Goal: Entertainment & Leisure: Consume media (video, audio)

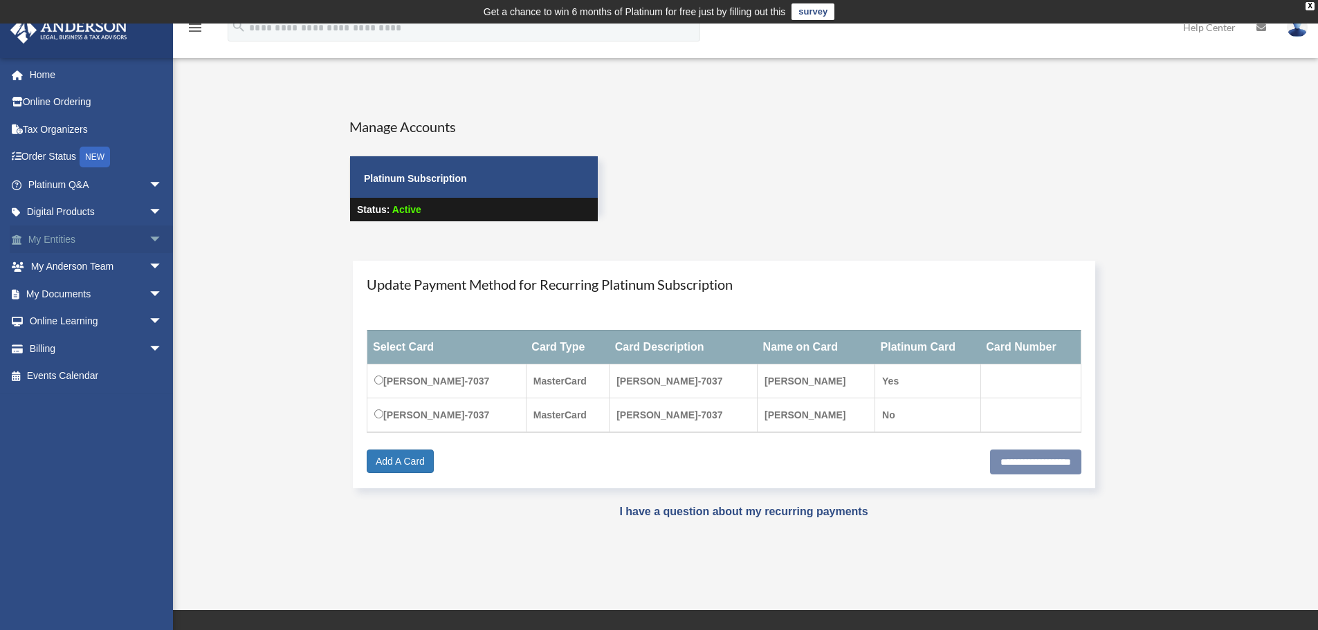
click at [149, 237] on span "arrow_drop_down" at bounding box center [163, 240] width 28 height 28
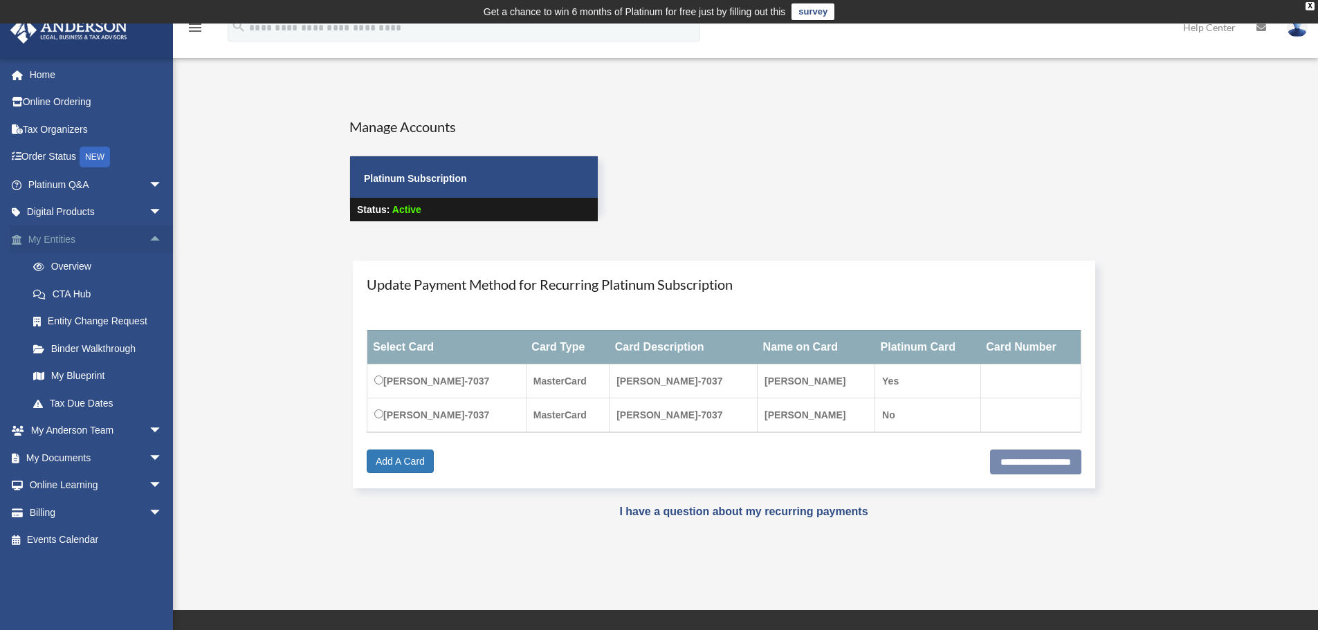
click at [149, 237] on span "arrow_drop_up" at bounding box center [163, 240] width 28 height 28
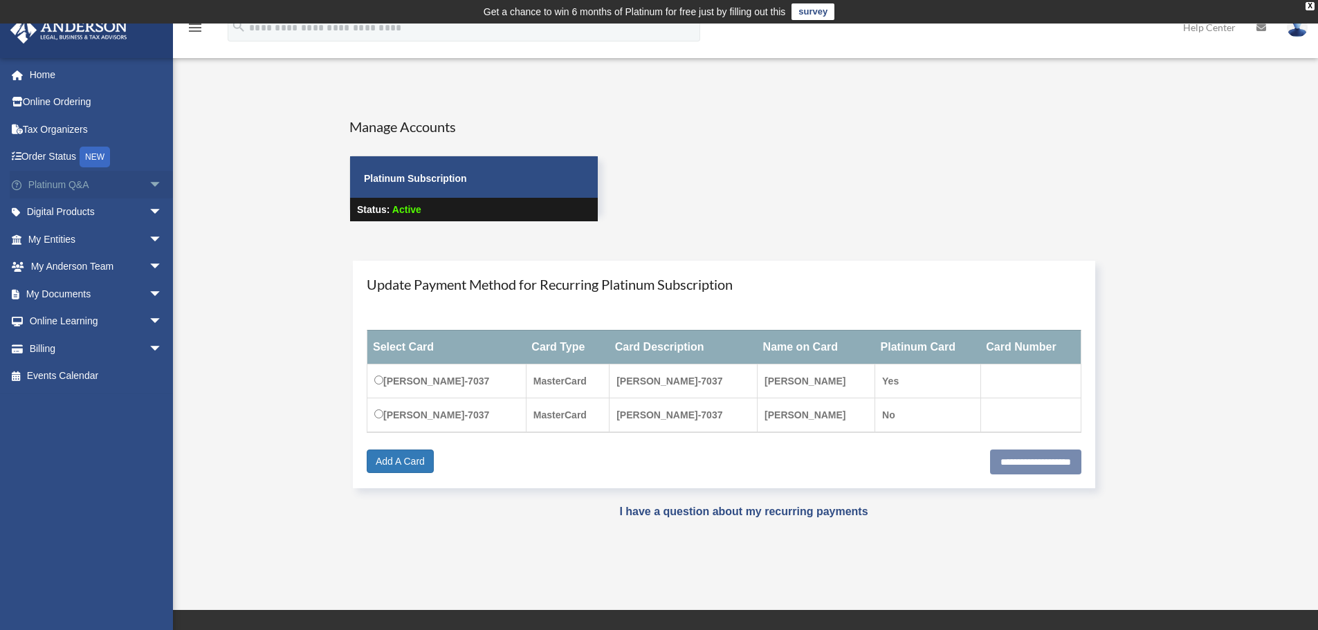
click at [149, 186] on span "arrow_drop_down" at bounding box center [163, 185] width 28 height 28
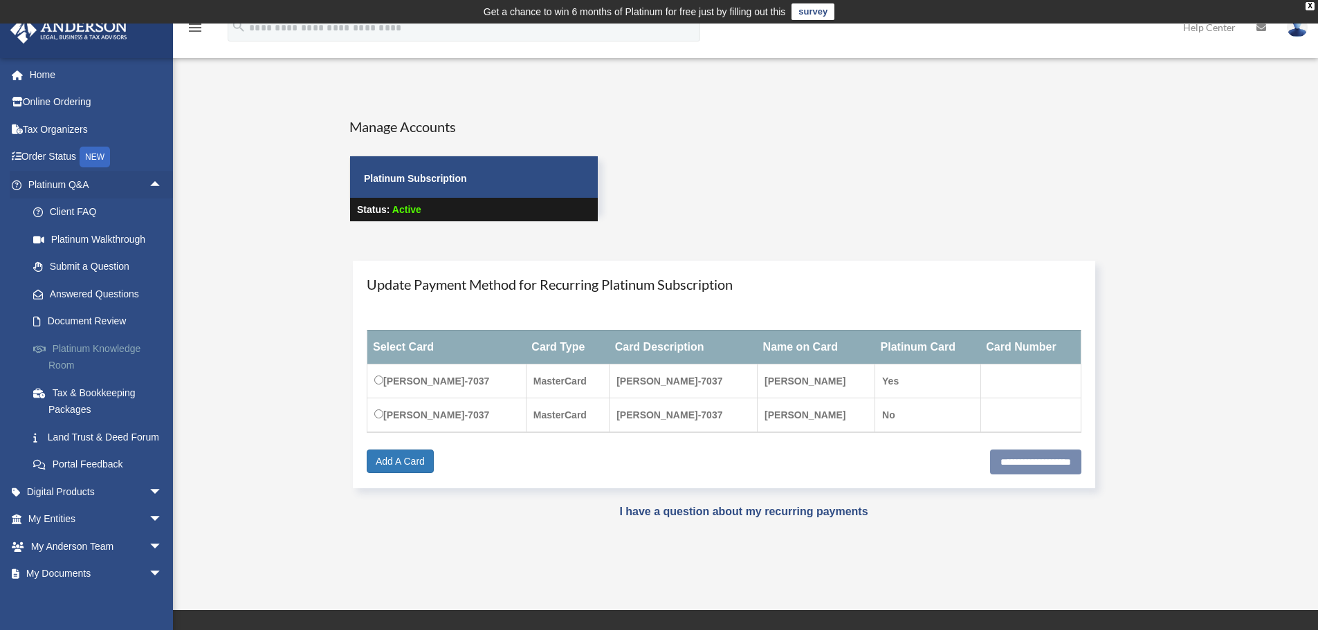
click at [130, 350] on link "Platinum Knowledge Room" at bounding box center [101, 357] width 164 height 44
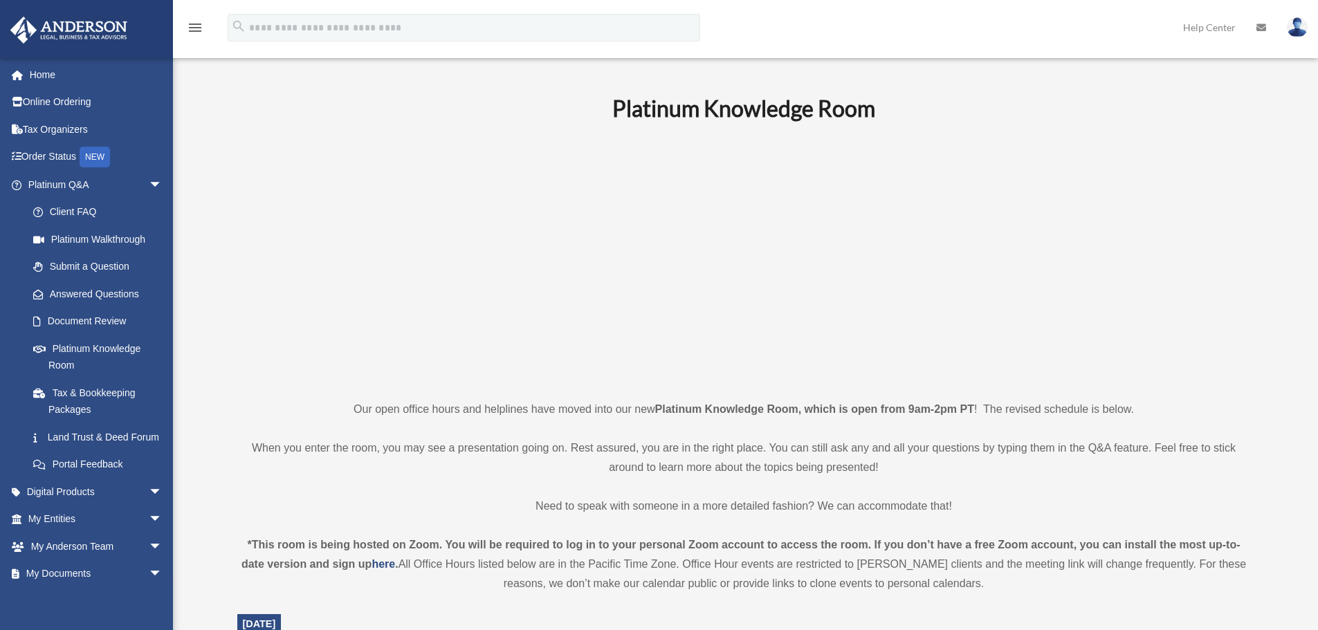
click at [92, 347] on link "Platinum Knowledge Room" at bounding box center [97, 357] width 157 height 44
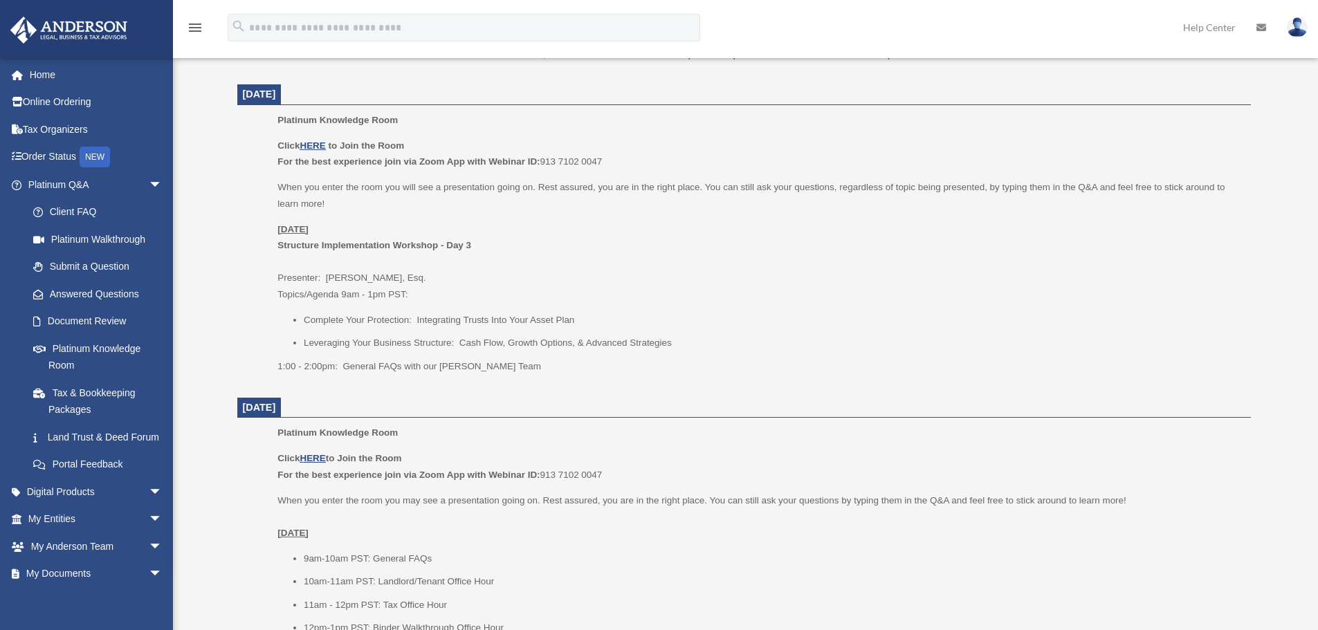
scroll to position [692, 0]
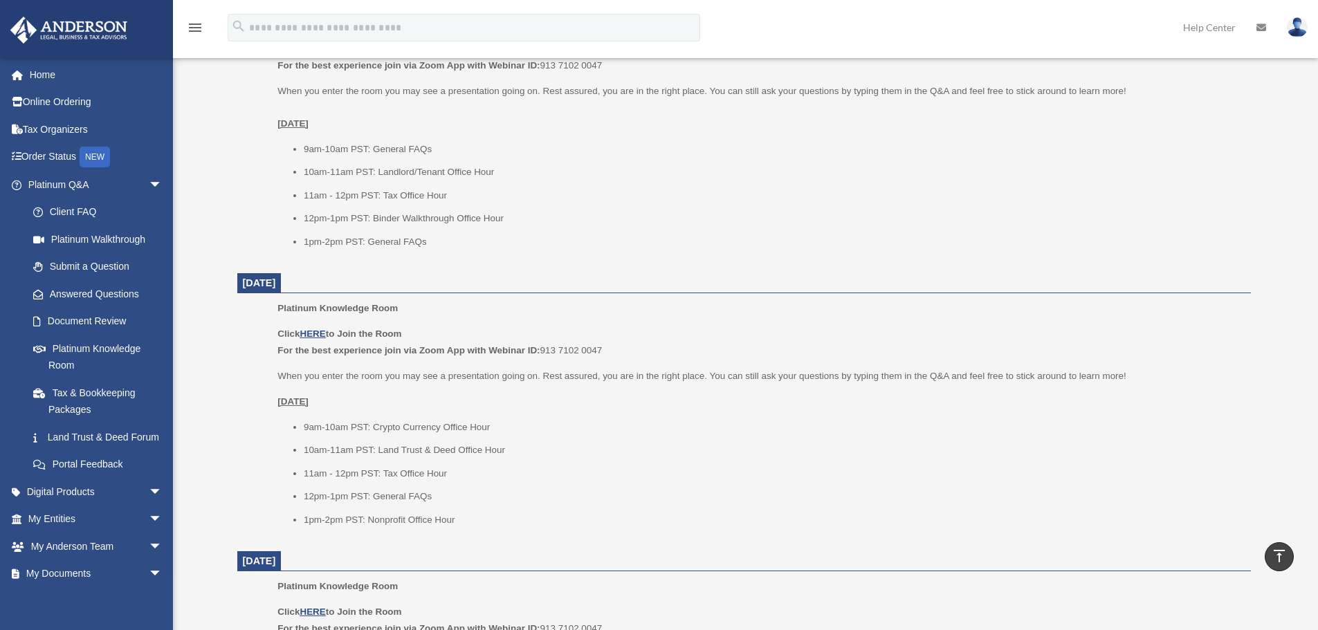
scroll to position [1107, 0]
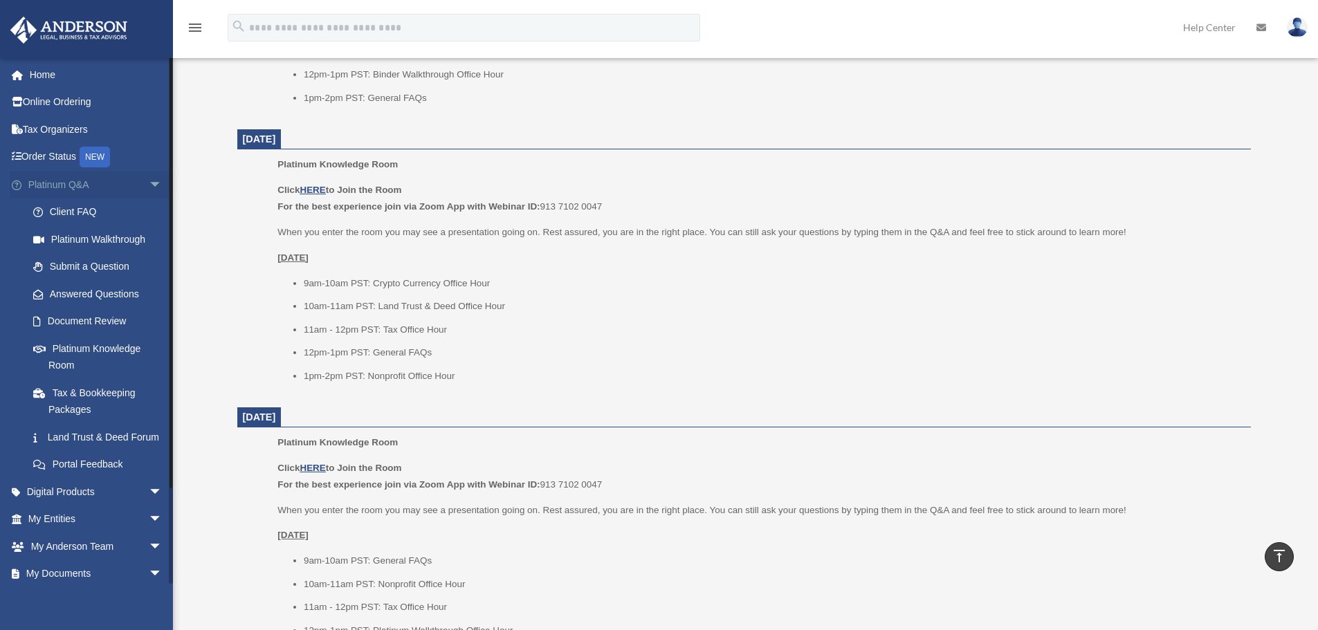
click at [149, 183] on span "arrow_drop_down" at bounding box center [163, 185] width 28 height 28
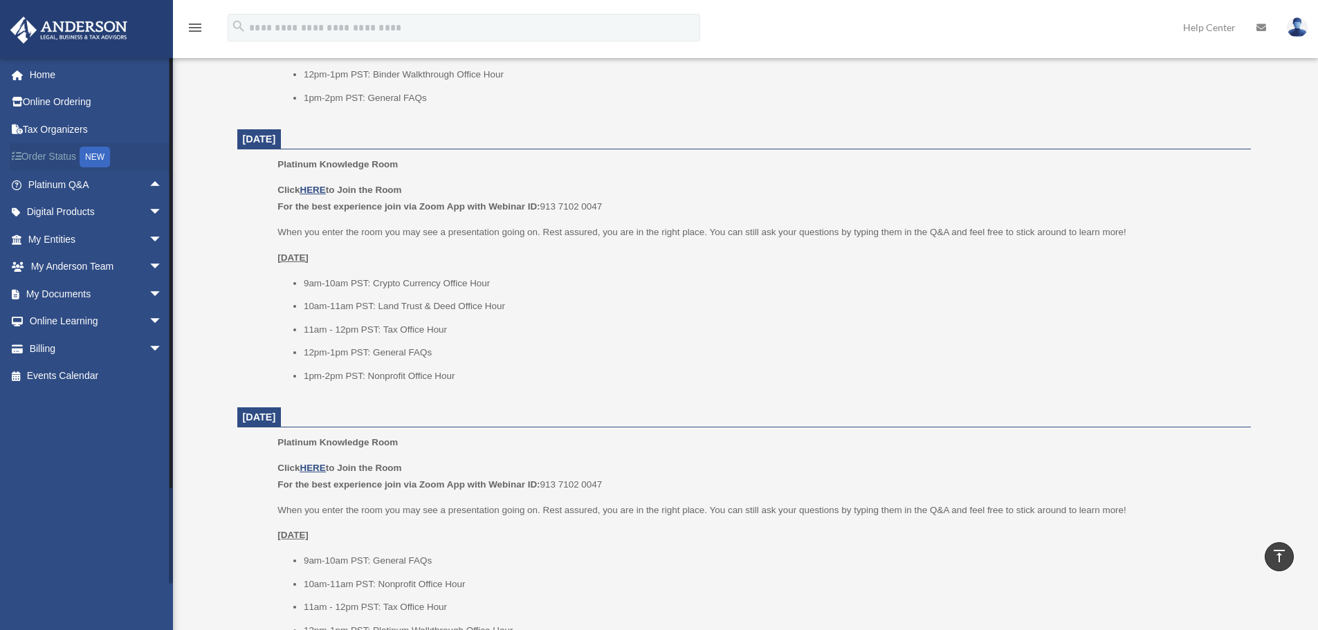
click at [62, 159] on link "Order Status NEW" at bounding box center [97, 157] width 174 height 28
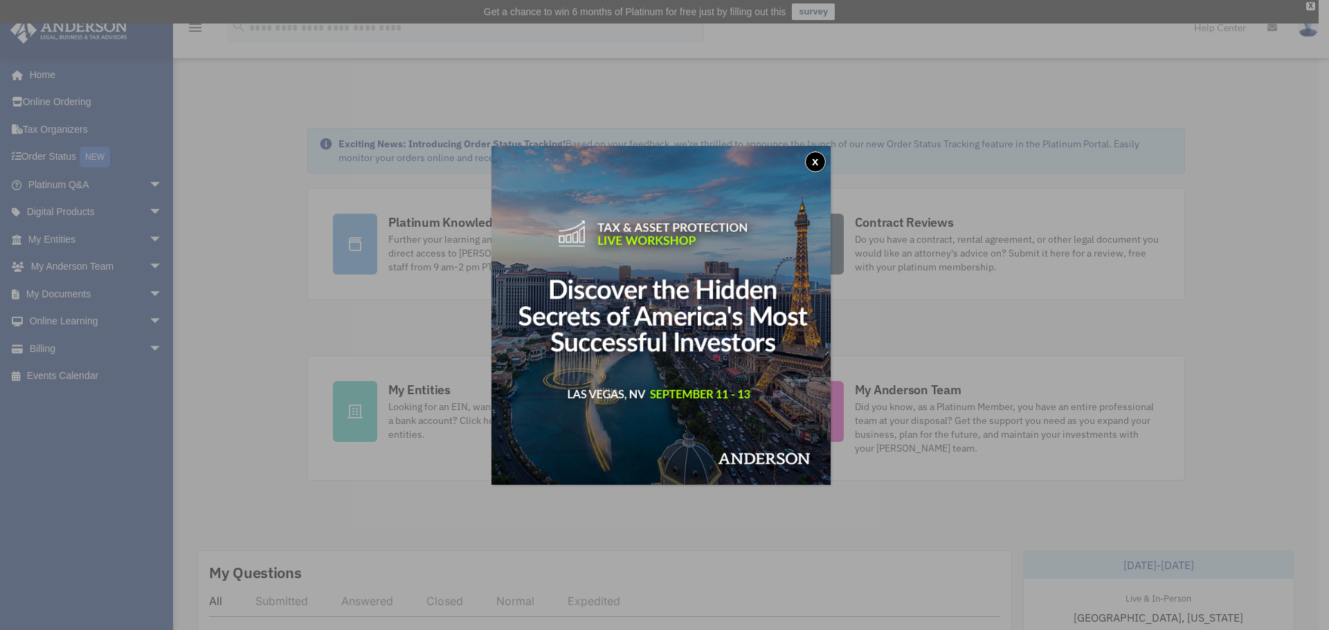
click at [817, 160] on button "x" at bounding box center [815, 162] width 21 height 21
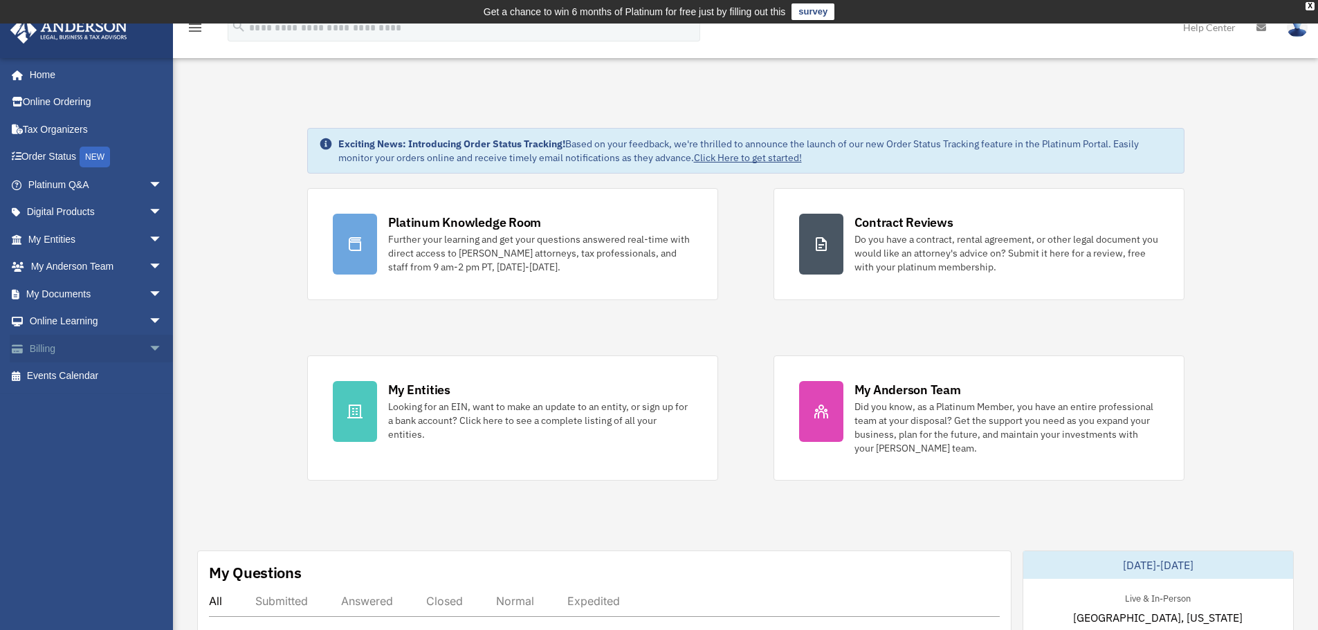
click at [149, 345] on span "arrow_drop_down" at bounding box center [163, 349] width 28 height 28
click at [149, 345] on span "arrow_drop_up" at bounding box center [163, 349] width 28 height 28
click at [149, 322] on span "arrow_drop_down" at bounding box center [163, 322] width 28 height 28
click at [105, 379] on link "Video Training" at bounding box center [101, 377] width 164 height 28
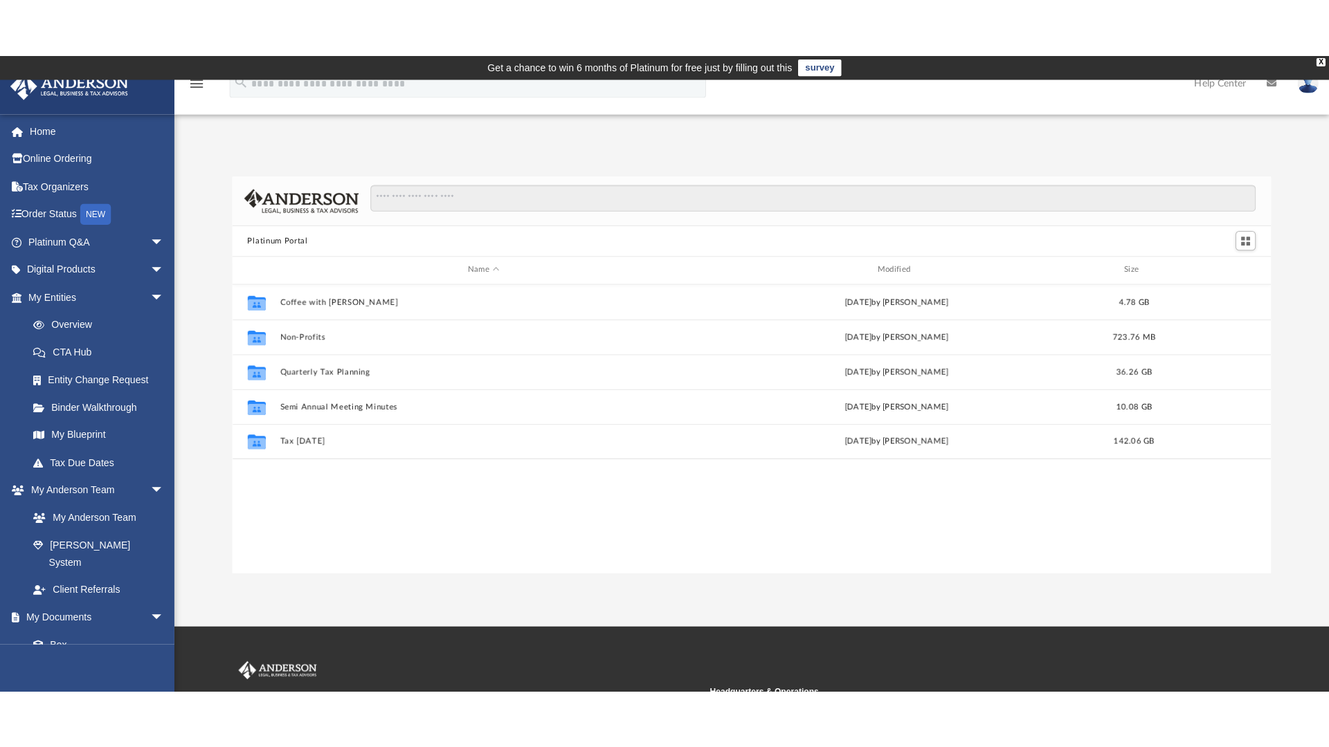
scroll to position [305, 1020]
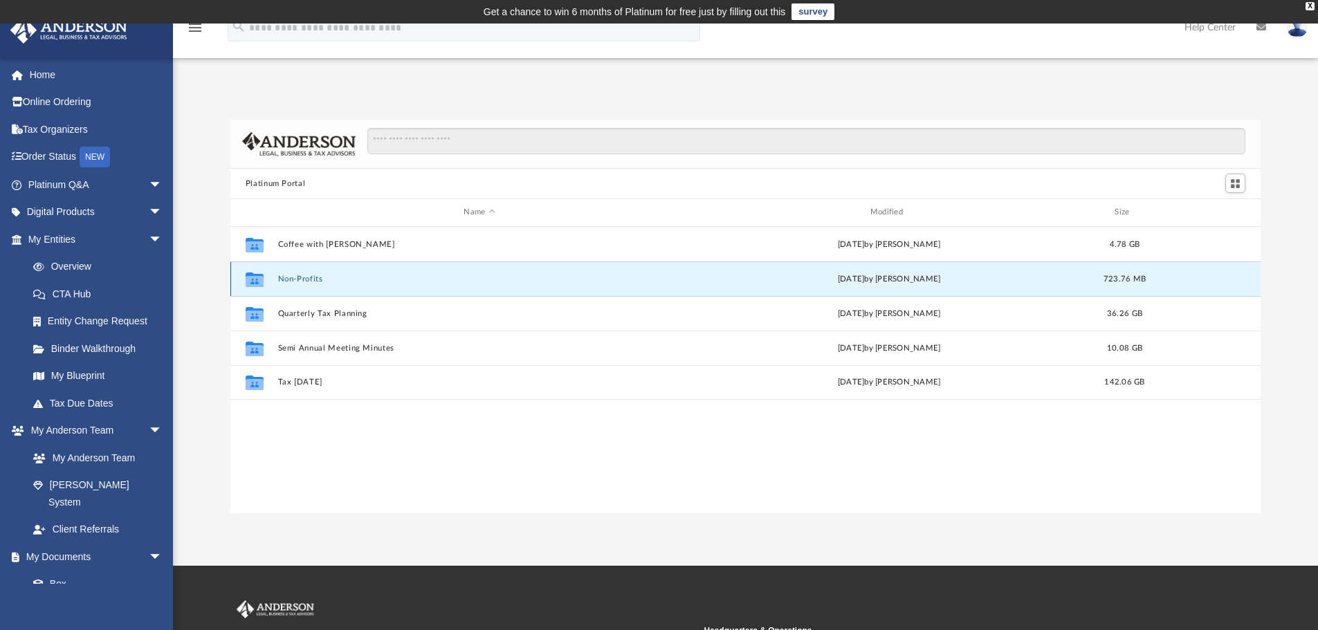
click at [307, 280] on button "Non-Profits" at bounding box center [479, 279] width 403 height 9
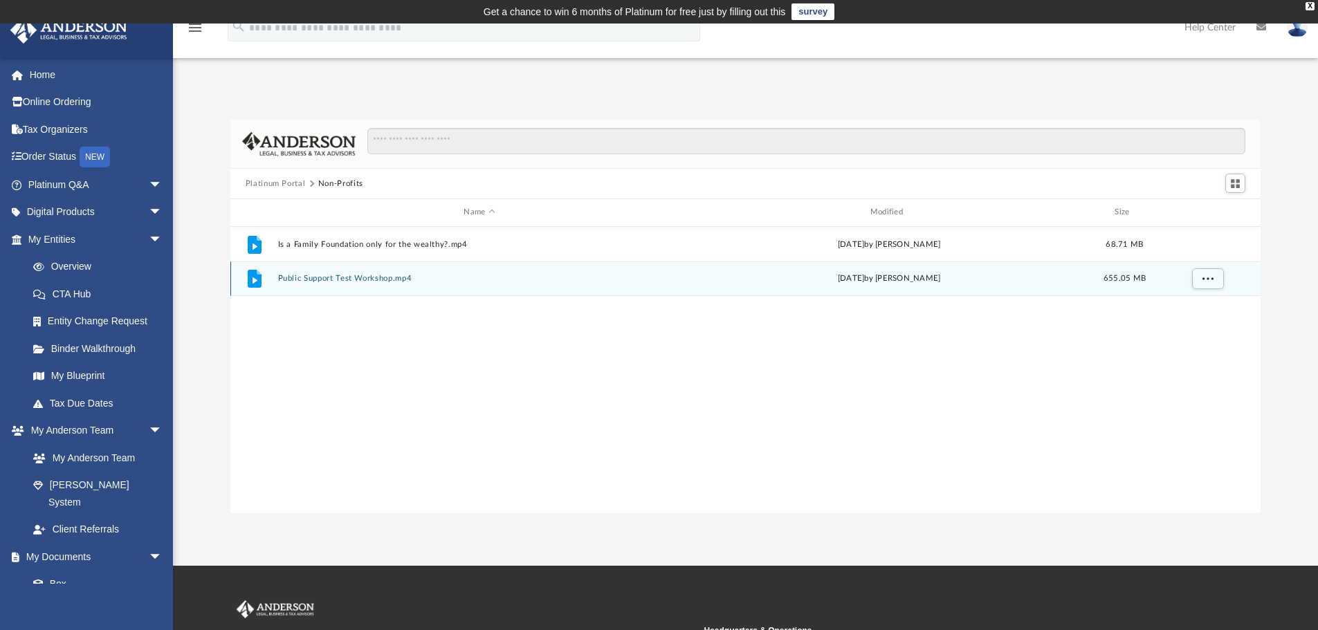
click at [355, 272] on div "File Public Support Test Workshop.mp4 [DATE] by [PERSON_NAME] 655.05 MB" at bounding box center [745, 279] width 1031 height 35
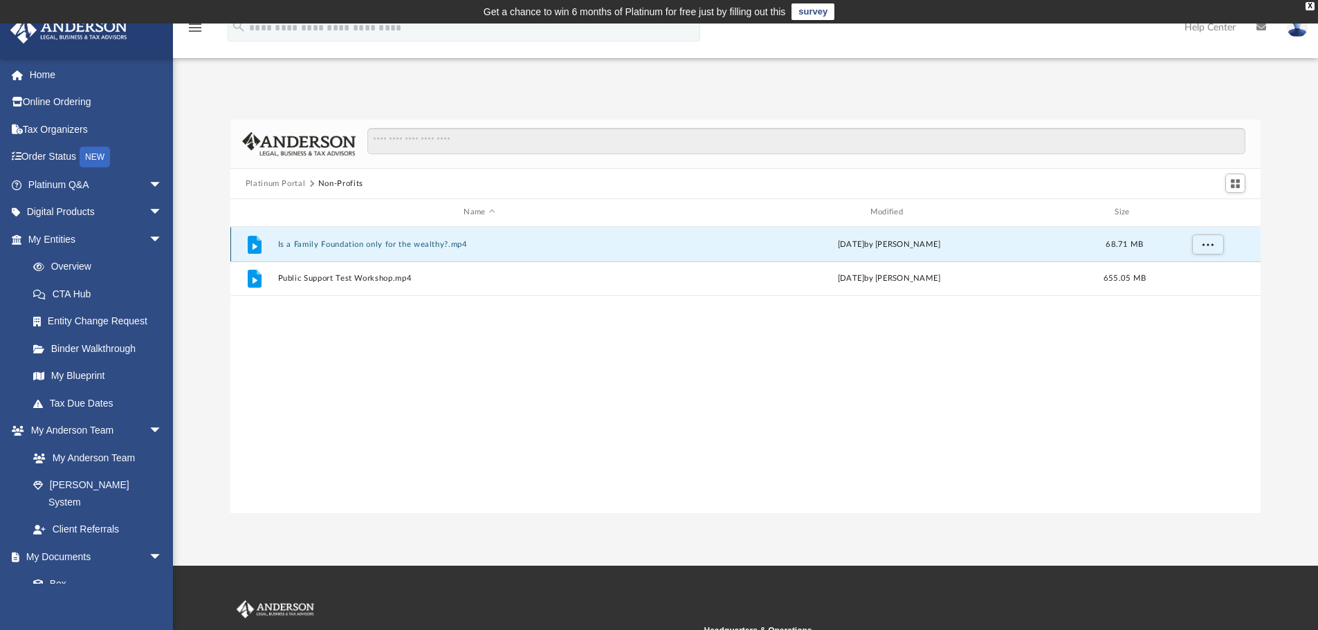
click at [326, 246] on button "Is a Family Foundation only for the wealthy?.mp4" at bounding box center [479, 244] width 403 height 9
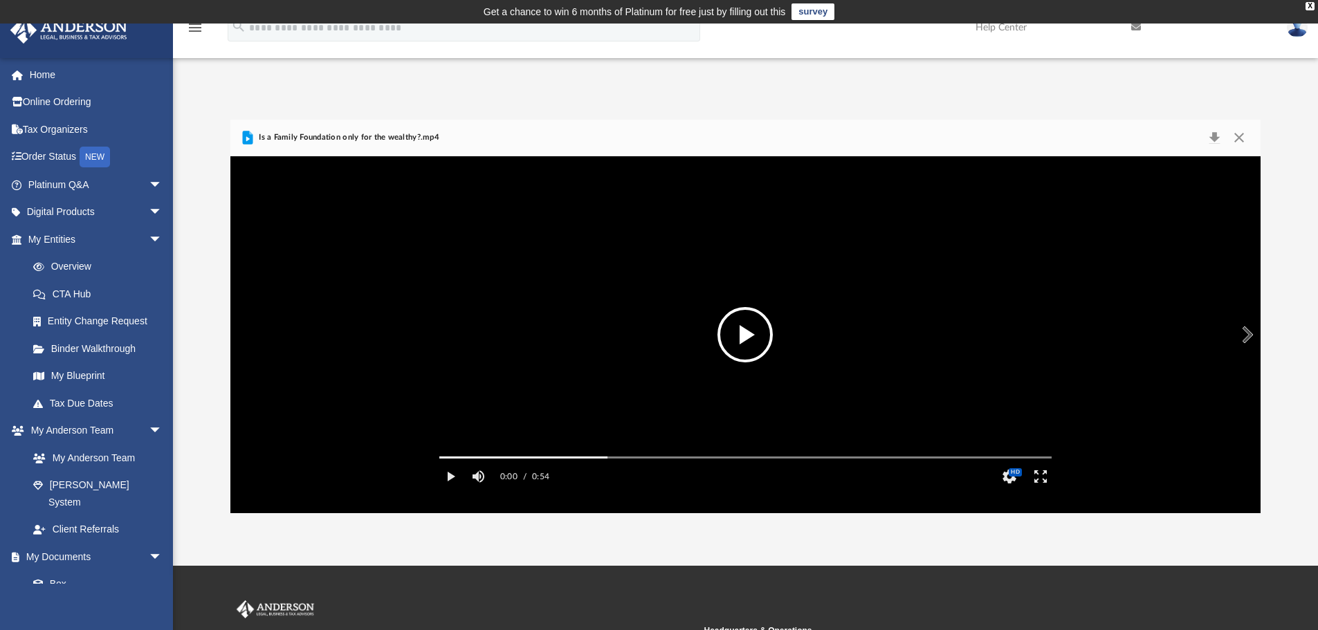
click at [725, 337] on button "File preview" at bounding box center [745, 334] width 55 height 55
click at [1237, 136] on button "Close" at bounding box center [1239, 137] width 25 height 19
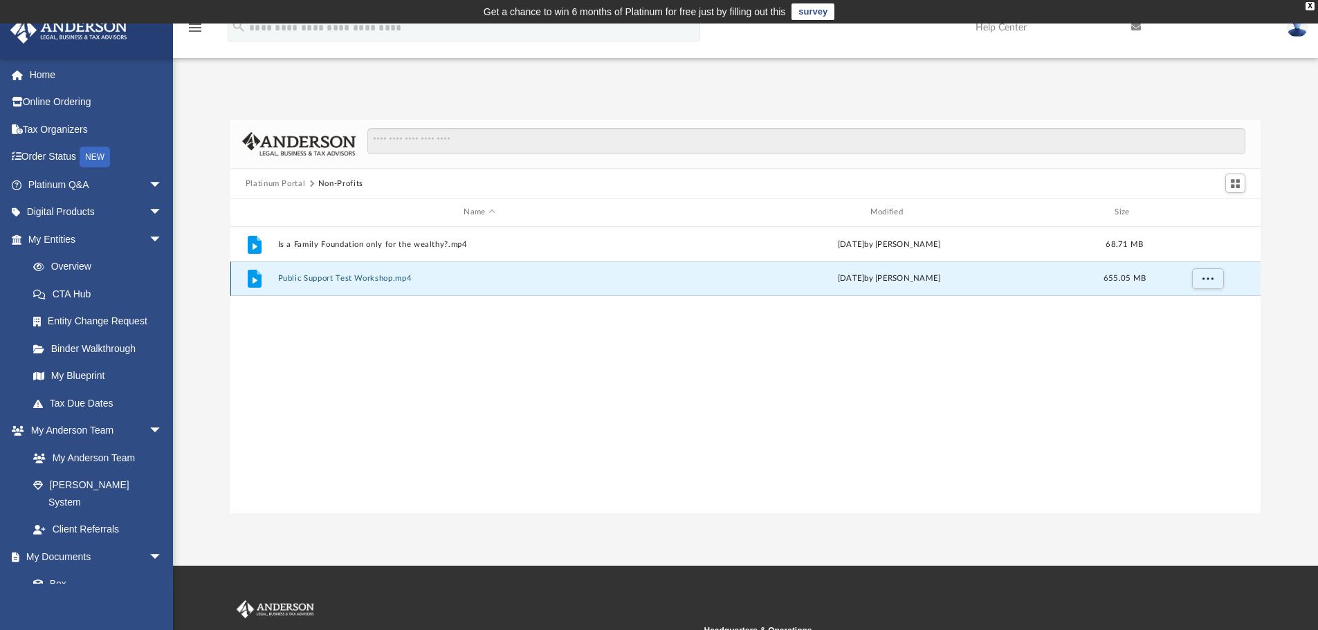
click at [345, 281] on button "Public Support Test Workshop.mp4" at bounding box center [479, 278] width 403 height 9
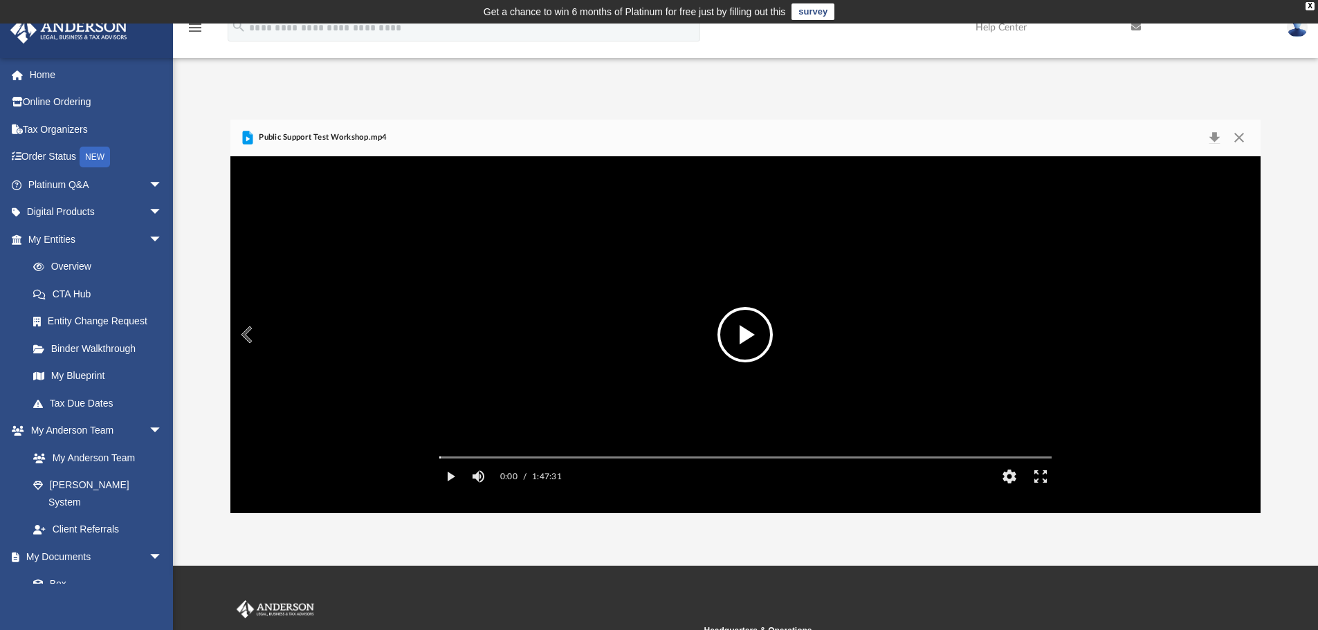
click at [746, 334] on button "File preview" at bounding box center [745, 334] width 55 height 55
click at [1040, 491] on button "Enter fullscreen" at bounding box center [1040, 477] width 31 height 28
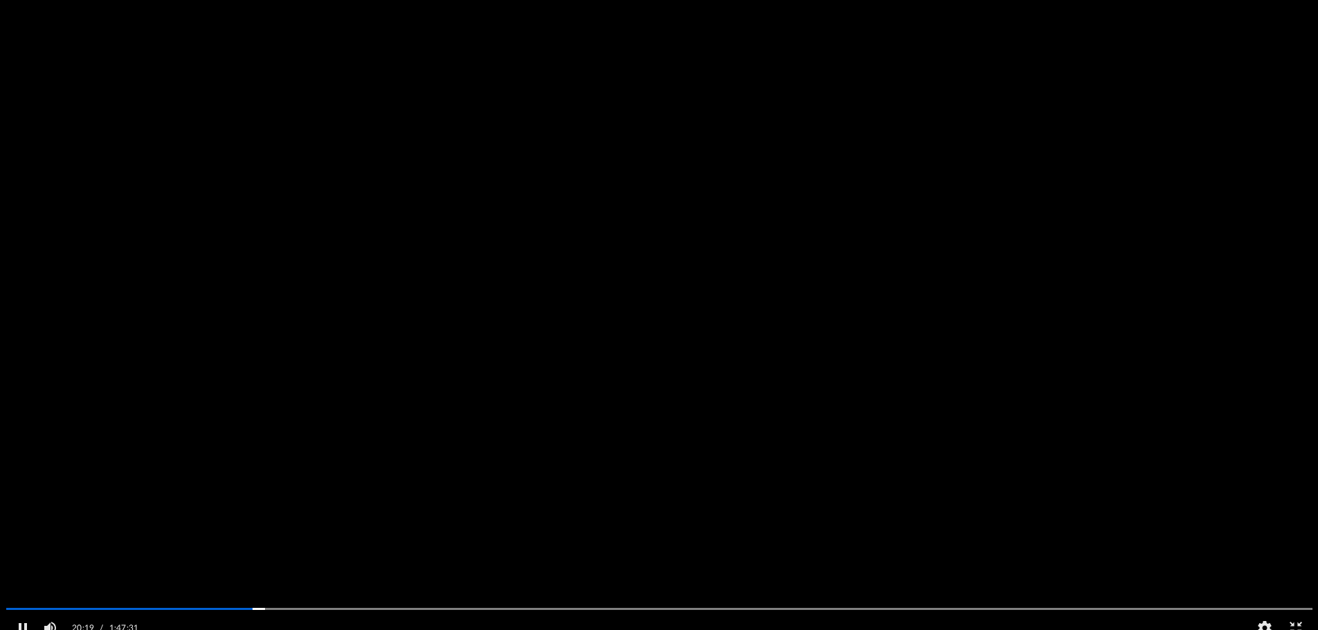
scroll to position [305, 1030]
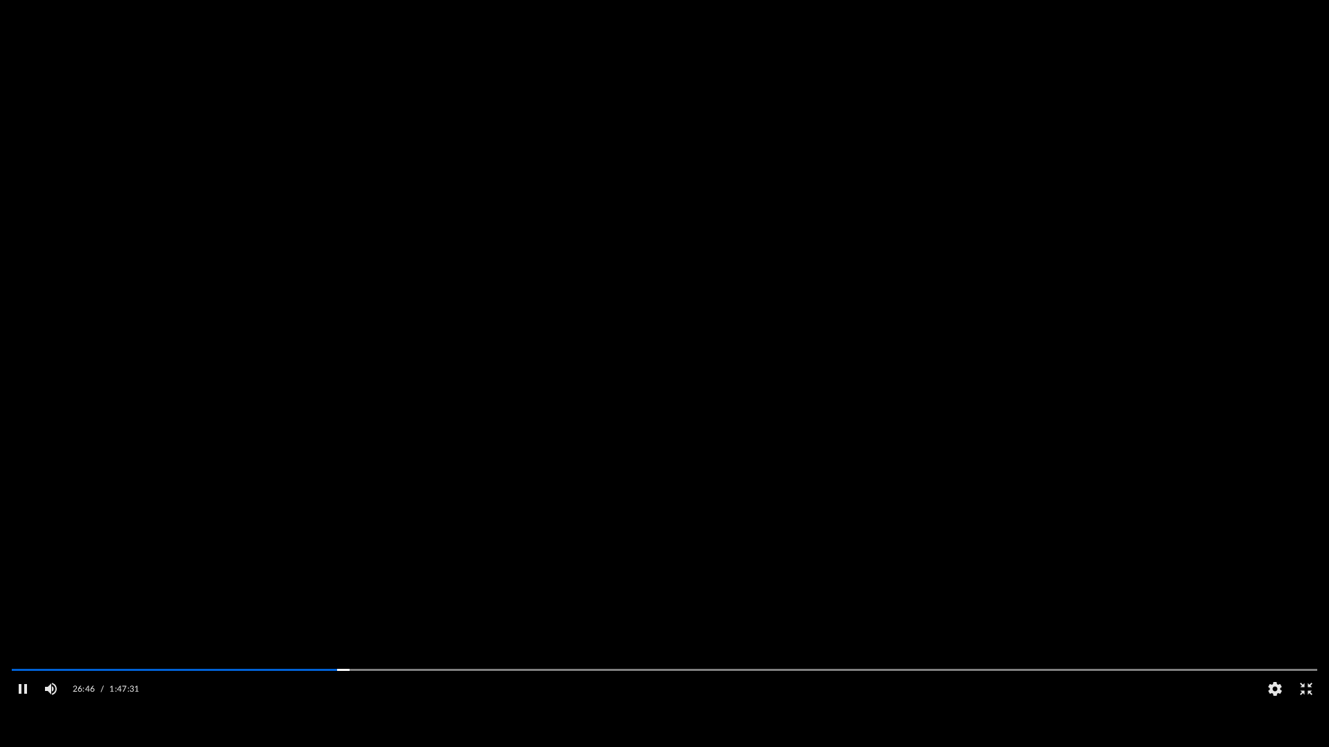
click at [1070, 365] on video "File preview" at bounding box center [664, 374] width 1327 height 664
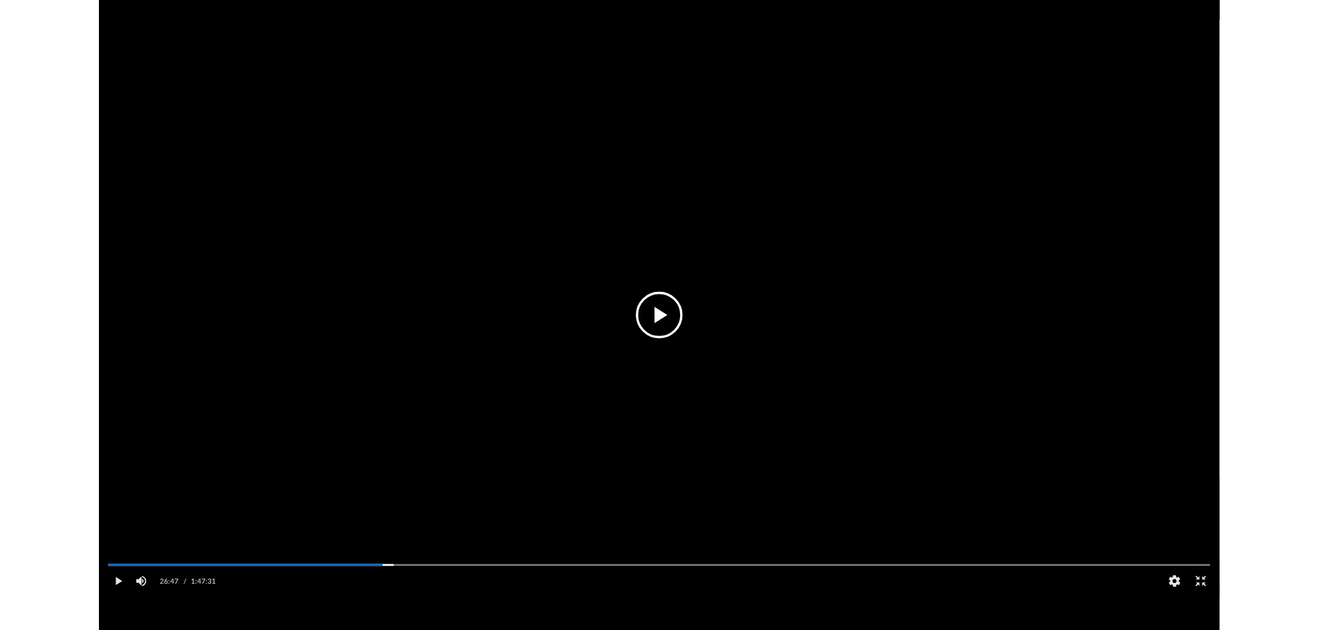
scroll to position [305, 1020]
